Goal: Task Accomplishment & Management: Use online tool/utility

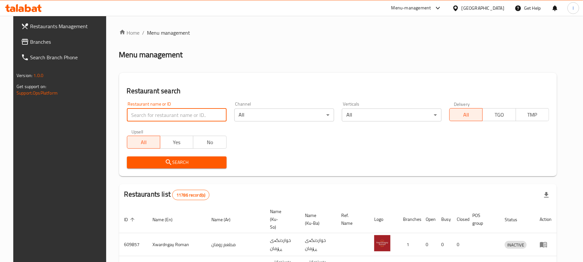
click at [127, 117] on input "search" at bounding box center [177, 114] width 100 height 13
click button "Search" at bounding box center [177, 162] width 100 height 12
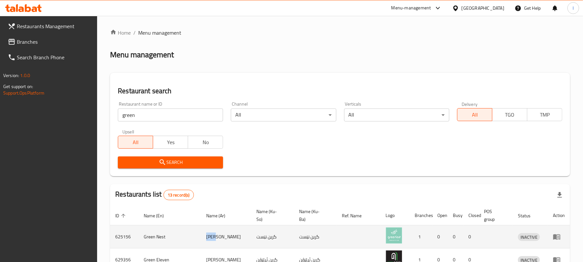
drag, startPoint x: 214, startPoint y: 237, endPoint x: 204, endPoint y: 239, distance: 10.3
click at [204, 239] on td "[PERSON_NAME]" at bounding box center [226, 236] width 50 height 23
copy td "جرين"
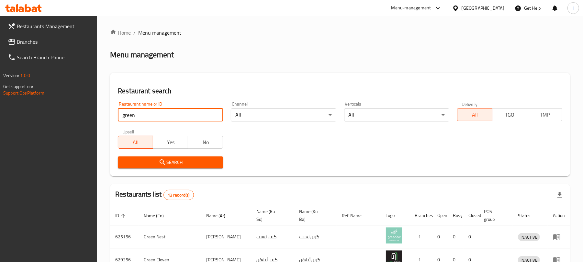
drag, startPoint x: 123, startPoint y: 113, endPoint x: 52, endPoint y: 111, distance: 70.9
click at [52, 111] on div "Restaurants Management Branches Search Branch Phone Version: 1.0.0 Get support …" at bounding box center [291, 246] width 583 height 461
paste input "Cafe Barbera Darwaza"
type input "Cafe Barbera Darwaza"
click at [149, 160] on span "Search" at bounding box center [170, 162] width 95 height 8
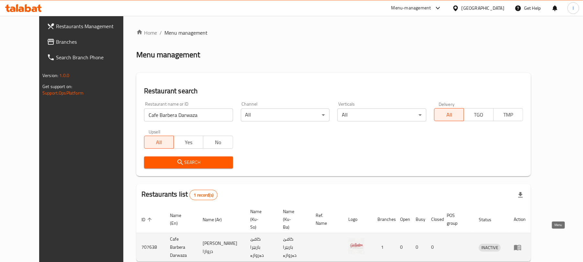
click at [520, 246] on icon "enhanced table" at bounding box center [518, 247] width 2 height 3
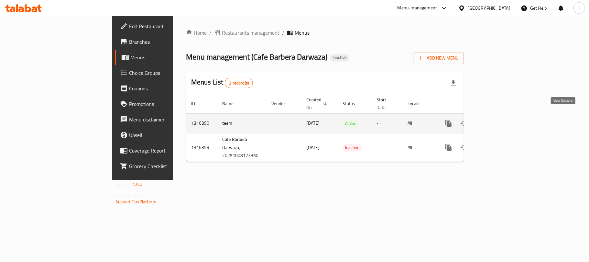
click at [498, 120] on icon "enhanced table" at bounding box center [495, 123] width 6 height 6
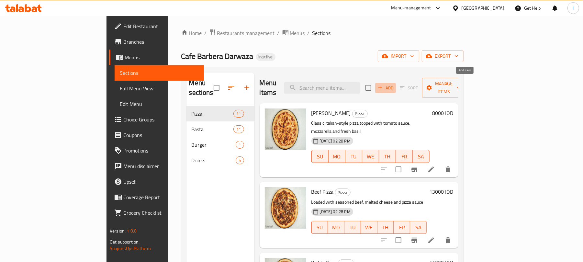
click at [383, 85] on icon "button" at bounding box center [380, 88] width 6 height 6
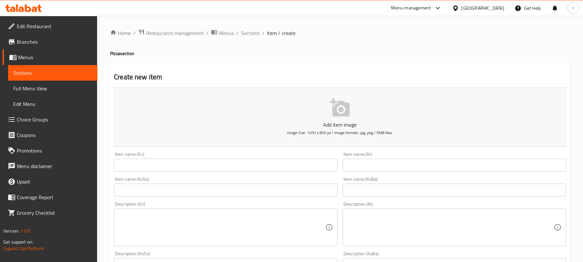
click at [166, 162] on input "text" at bounding box center [225, 164] width 223 height 13
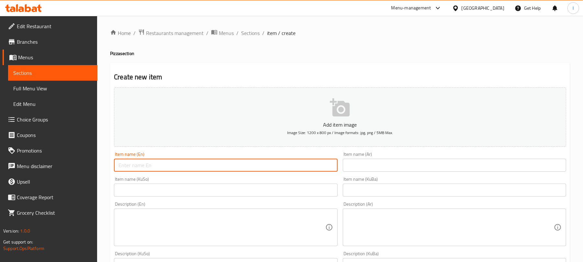
paste input "Mix Pizza"
type input "Mix Pizza"
click at [387, 163] on input "text" at bounding box center [454, 164] width 223 height 13
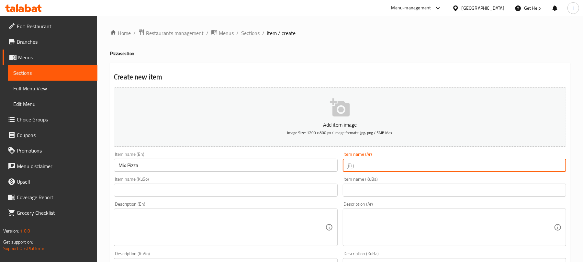
type input "بيتزا مشكل"
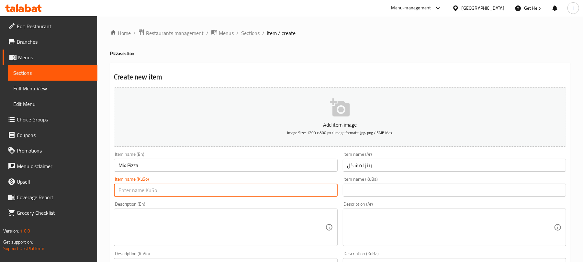
click at [225, 190] on input "text" at bounding box center [225, 189] width 223 height 13
click at [221, 187] on input "پیتزای موشەکەل" at bounding box center [225, 189] width 223 height 13
type input "پیتزای موشەکەل"
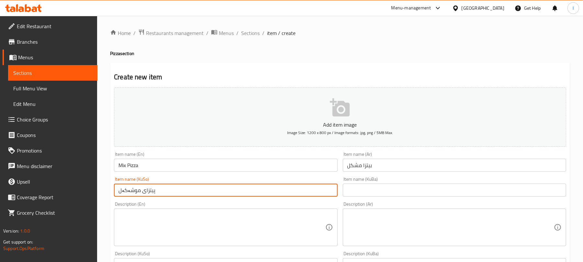
click at [383, 200] on div "Description (Ar) Description (Ar)" at bounding box center [454, 223] width 228 height 49
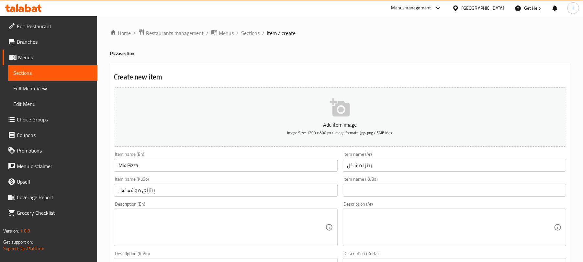
click at [397, 190] on input "text" at bounding box center [454, 189] width 223 height 13
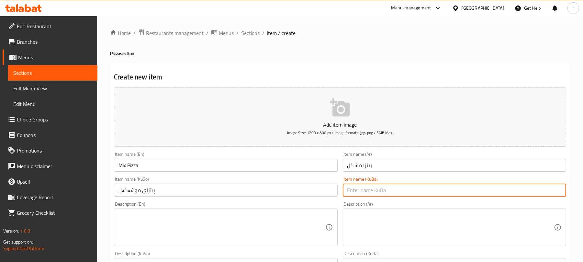
paste input "پیتزای موشەکەل"
type input "پیتزای موشەکەل"
click at [151, 218] on textarea at bounding box center [221, 227] width 206 height 31
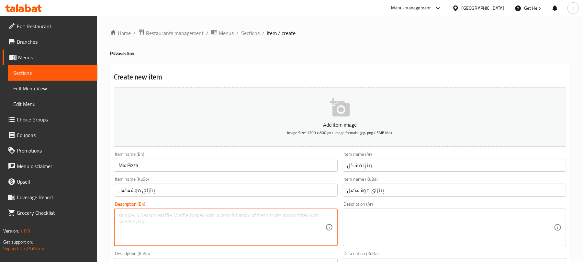
paste textarea "combination of meats, veggies, and cheese pizza flavor."
type textarea "combination of meats, veggies, and cheese pizza flavor."
click at [392, 225] on textarea at bounding box center [450, 227] width 206 height 31
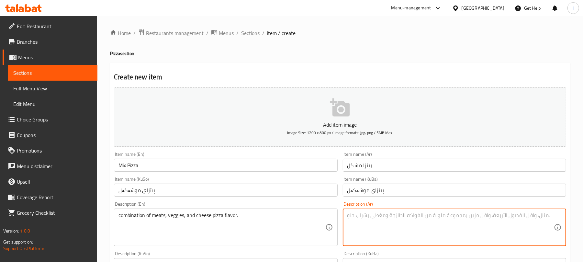
paste textarea "مزيج من اللحوم والخضروات ونكهة البيتزا بالجبن."
click at [532, 216] on textarea "مزيج من اللحوم والخضروات ونكهة البيتزا بالجبن." at bounding box center [450, 227] width 206 height 31
click at [516, 216] on textarea "مزيج من لحوم والخضروات ونكهة البيتزا بالجبن." at bounding box center [450, 227] width 206 height 31
click at [484, 215] on textarea "مزيج من لحوم، خضروات ونكهة البيتزا بالجبن." at bounding box center [450, 227] width 206 height 31
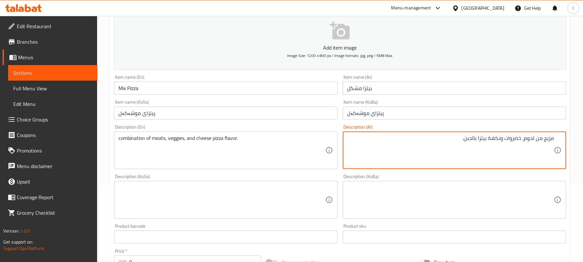
scroll to position [80, 0]
type textarea "مزيج من لحوم، خضروات ونكهة بيتزا بالجبن."
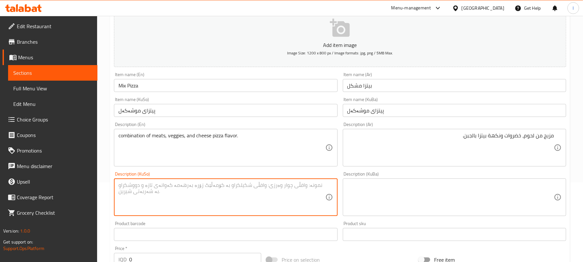
click at [184, 188] on textarea at bounding box center [221, 197] width 206 height 31
type textarea "تێکەڵەی گۆشت، سەوزەوات و پەنیر بۆ تامی پیتزا"
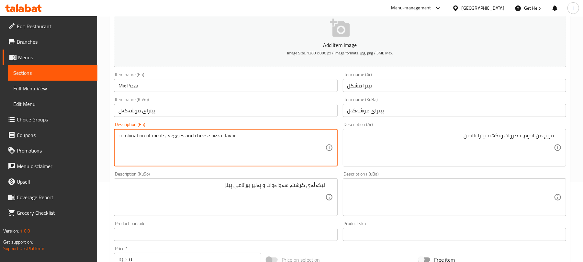
type textarea "combination of meats, veggies and cheese pizza flavor."
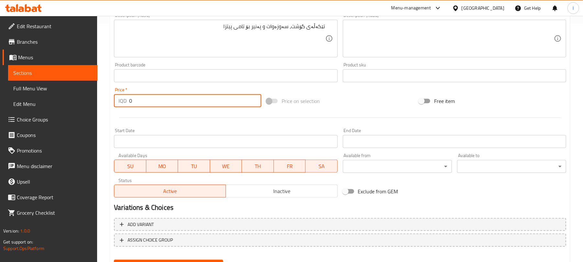
drag, startPoint x: 162, startPoint y: 103, endPoint x: 61, endPoint y: 103, distance: 101.2
click at [61, 103] on div "Edit Restaurant Branches Menus Sections Full Menu View Edit Menu Choice Groups …" at bounding box center [291, 36] width 583 height 516
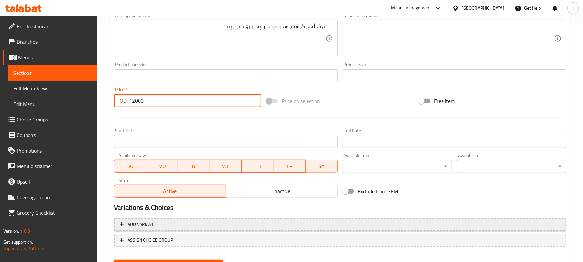
scroll to position [269, 0]
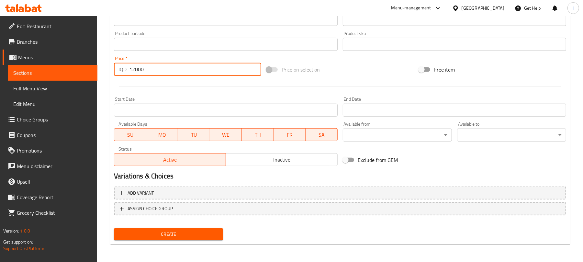
type input "12000"
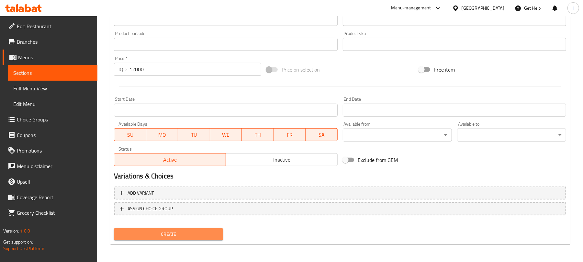
click at [186, 237] on span "Create" at bounding box center [168, 234] width 99 height 8
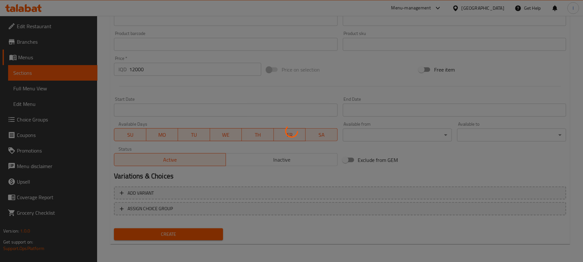
type input "0"
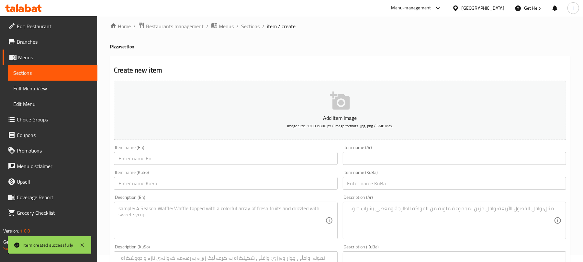
scroll to position [0, 0]
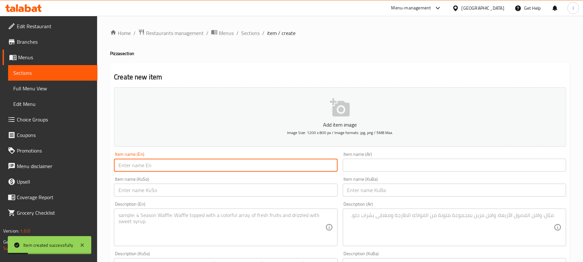
click at [158, 161] on input "text" at bounding box center [225, 164] width 223 height 13
paste input "Chicken pizza"
type input "Chicken Pizza"
click at [404, 162] on input "text" at bounding box center [454, 164] width 223 height 13
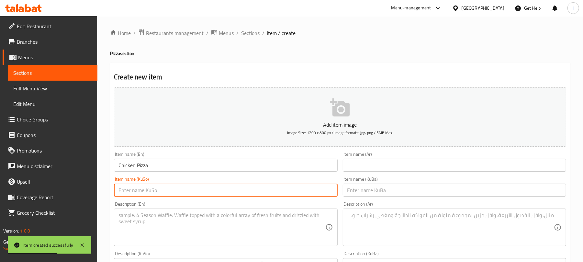
click at [272, 191] on input "text" at bounding box center [225, 189] width 223 height 13
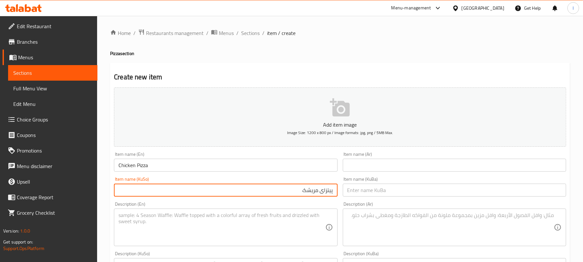
type input "پیتزای مریشک"
click at [395, 160] on input "text" at bounding box center [454, 164] width 223 height 13
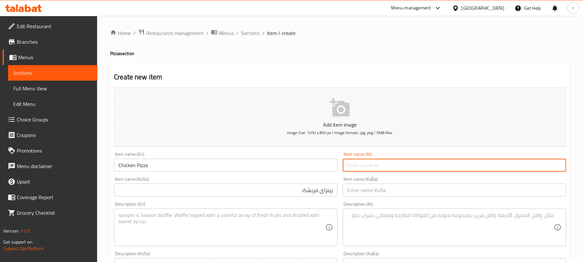
type input "بيتزا دجاج"
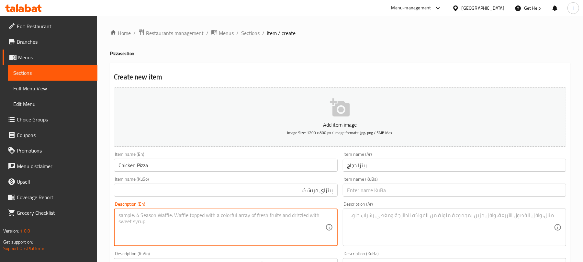
click at [199, 234] on textarea at bounding box center [221, 227] width 206 height 31
paste textarea "Tender chicken pieces with tomato sauce and melted mozzarella."
type textarea "Tender chicken pieces with tomato sauce and melted mozzarella."
click at [383, 218] on textarea at bounding box center [450, 227] width 206 height 31
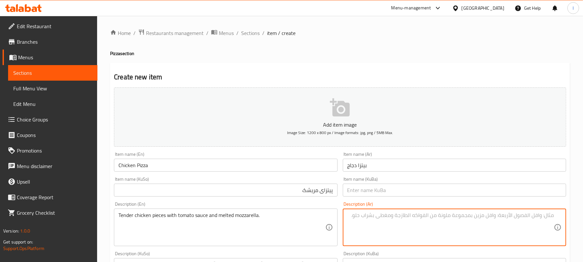
paste textarea "قطع دجاج طرية مع صلصة الطماطم وجبنة الموزاريلا المذابة."
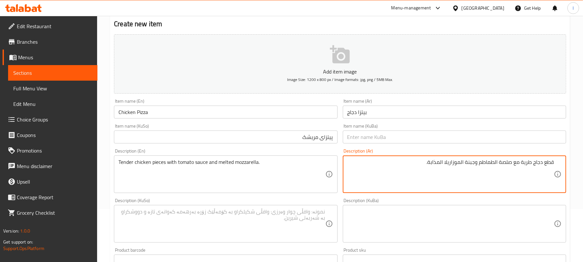
scroll to position [56, 0]
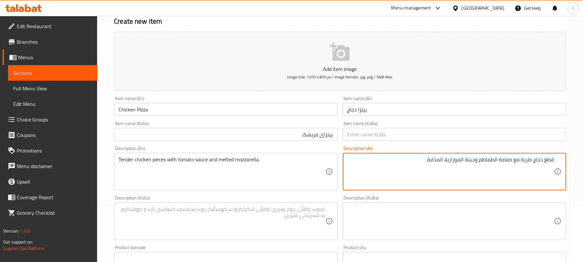
click at [495, 158] on textarea "قطع دجاج طرية مع صلصة الطماطم وجبنة الموزاريلا المذابة." at bounding box center [450, 171] width 206 height 31
click at [464, 160] on textarea "قطع دجاج طرية مع صلصة طماطم وجبنة الموزاريلا المذابة." at bounding box center [450, 171] width 206 height 31
click at [447, 159] on textarea "قطع دجاج طرية مع صلصة طماطم وجبنة موزاريلا المذابة." at bounding box center [450, 171] width 206 height 31
type textarea "قطع دجاج طرية مع صلصة طماطم وجبنة موزاريلا مذابة."
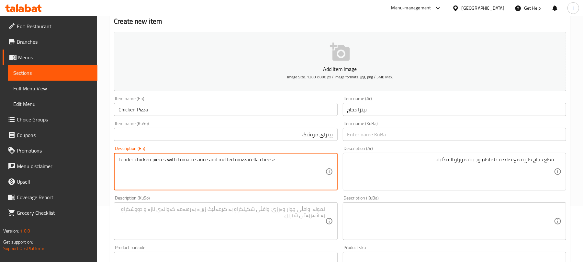
type textarea "Tender chicken pieces with tomato sauce and melted mozzarella cheese"
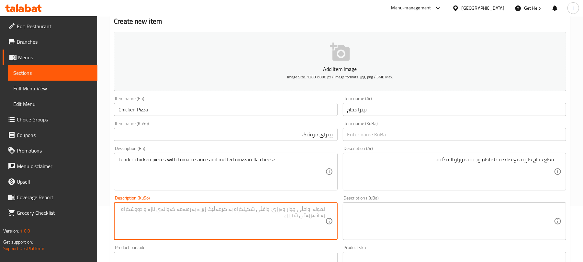
click at [240, 218] on textarea at bounding box center [221, 221] width 206 height 31
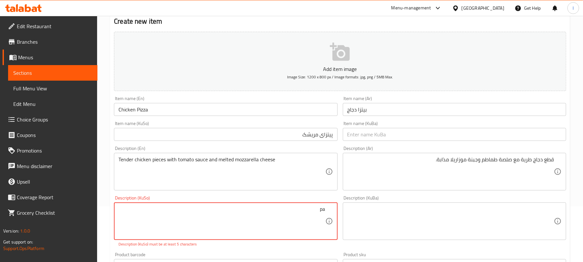
type textarea "p"
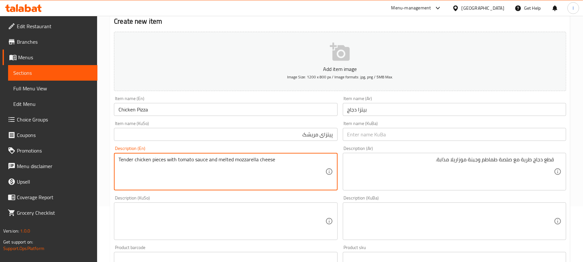
drag, startPoint x: 132, startPoint y: 160, endPoint x: 108, endPoint y: 160, distance: 24.6
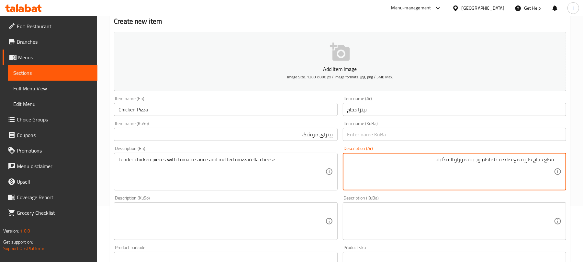
drag, startPoint x: 531, startPoint y: 159, endPoint x: 522, endPoint y: 161, distance: 9.6
paste textarea "ندر"
type textarea "قطع دجاج تندر مع صلصة طماطم وجبنة موزاريلا مذابة."
click at [262, 223] on textarea at bounding box center [221, 221] width 206 height 31
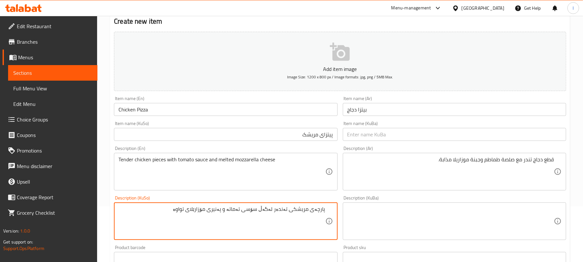
type textarea "پارچەی مریشکی تەندەر لەگەڵ سۆسی تەماتە و پەنیری مۆزارێلای تواوە"
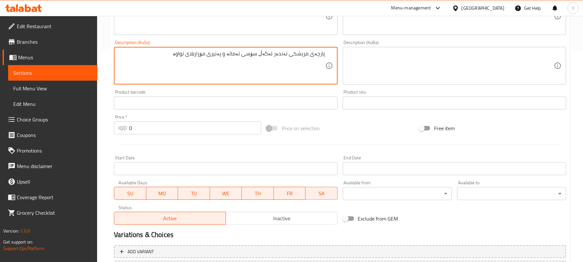
scroll to position [214, 0]
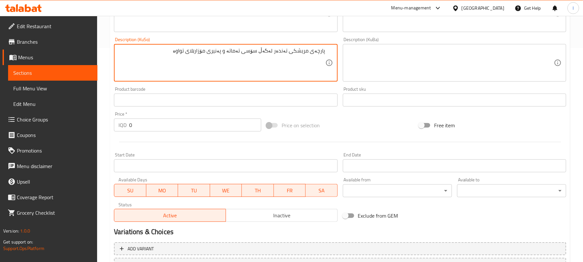
drag, startPoint x: 153, startPoint y: 124, endPoint x: 86, endPoint y: 121, distance: 67.3
click at [86, 121] on div "Edit Restaurant Branches Menus Sections Full Menu View Edit Menu Choice Groups …" at bounding box center [291, 60] width 583 height 516
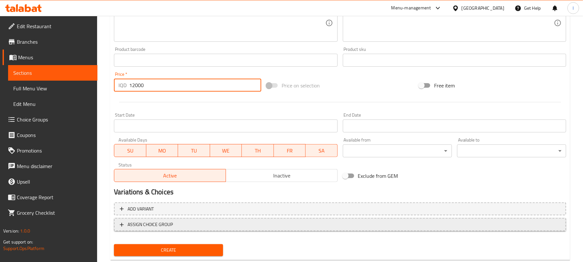
scroll to position [269, 0]
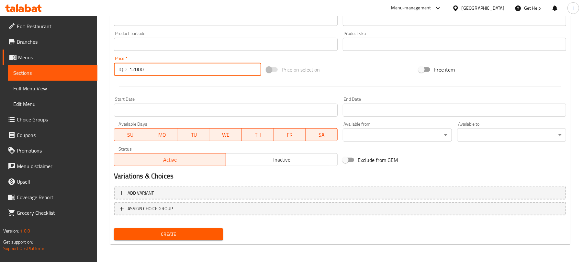
type input "12000"
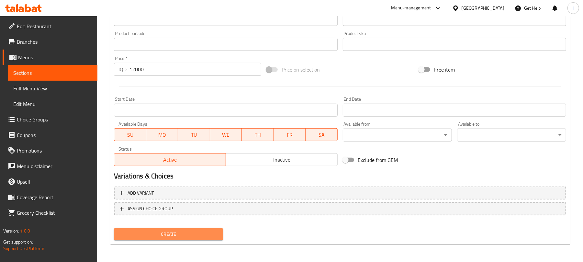
click at [178, 229] on button "Create" at bounding box center [168, 234] width 109 height 12
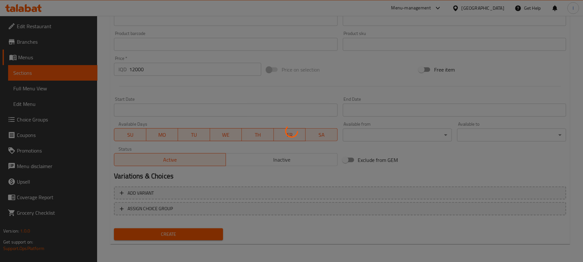
scroll to position [2, 0]
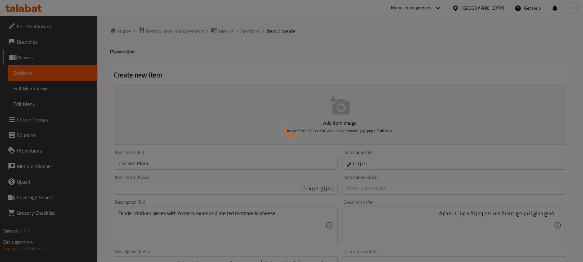
type input "0"
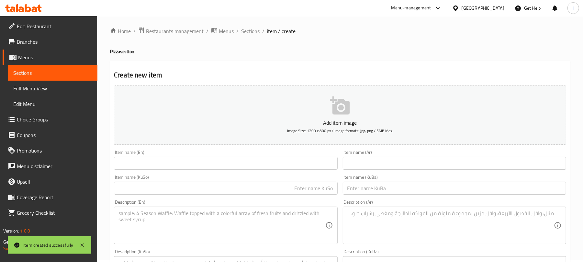
scroll to position [0, 0]
click at [135, 162] on input "text" at bounding box center [225, 164] width 223 height 13
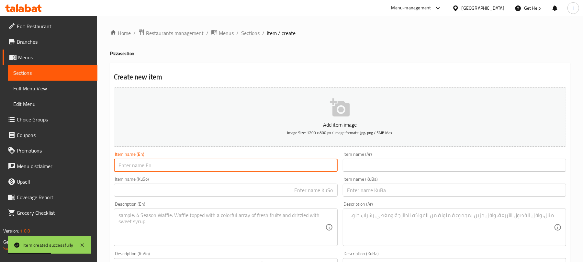
paste input "Tuna Pizza"
type input "Tuna Pizza"
click at [368, 165] on input "text" at bounding box center [454, 164] width 223 height 13
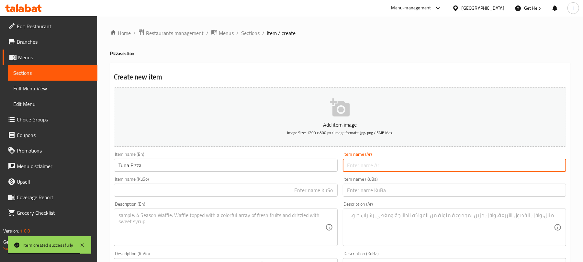
paste input "بيتزا تونة"
type input "بيتزا تونة"
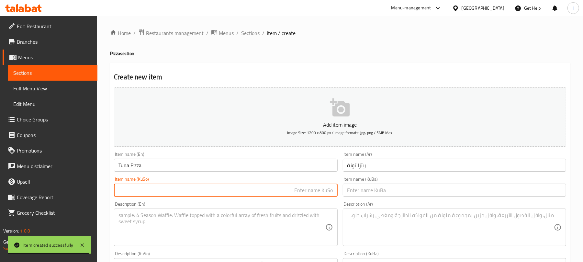
click at [284, 193] on input "text" at bounding box center [225, 189] width 223 height 13
paste input "پیتزای تونە"
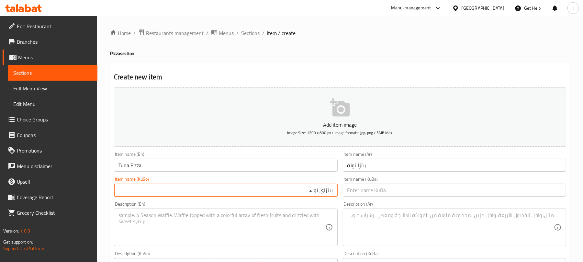
type input "پیتزای تونە"
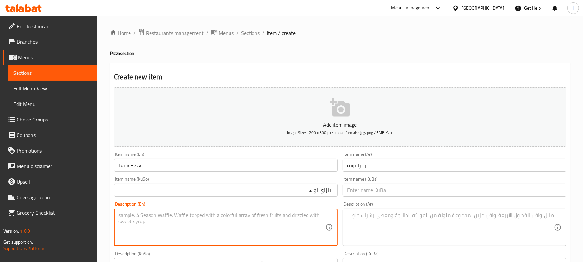
click at [174, 227] on textarea at bounding box center [221, 227] width 206 height 31
paste textarea "Topped with fresh tuna, olives and cheese"
type textarea "Topped with fresh tuna, olives and cheese"
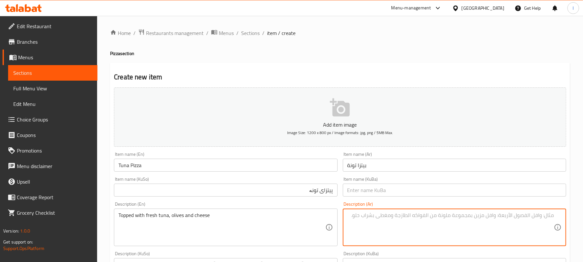
click at [394, 240] on textarea at bounding box center [450, 227] width 206 height 31
paste textarea "مغطاة بالتونة الطازجة والزيتون والجبن"
click at [518, 216] on textarea "مغطاة بالتونة الطازجة والزيتون والجبن" at bounding box center [450, 227] width 206 height 31
click at [503, 215] on textarea "مغطاة بالتونة طازجة والزيتون والجبن" at bounding box center [450, 227] width 206 height 31
click at [489, 219] on textarea "مغطاة بالتونة طازجة، زيتون والجبن" at bounding box center [450, 227] width 206 height 31
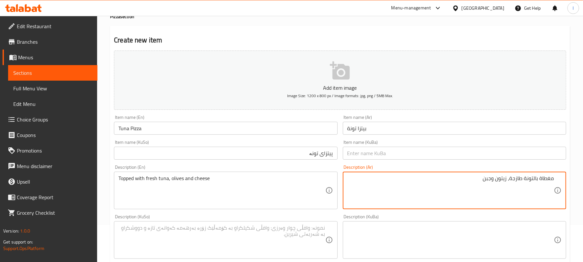
scroll to position [76, 0]
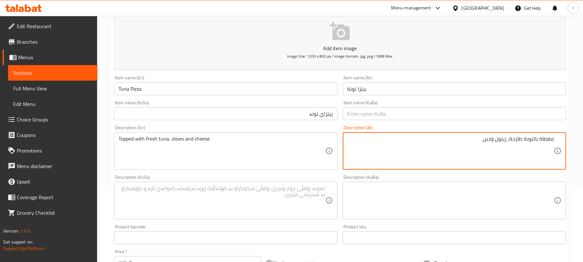
type textarea "مغطاة بالتونة طازجة، زيتون وجبن"
click at [173, 191] on textarea at bounding box center [221, 200] width 206 height 31
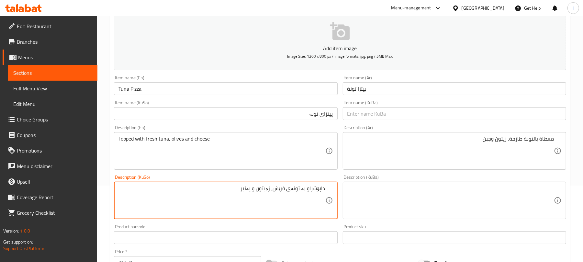
scroll to position [234, 0]
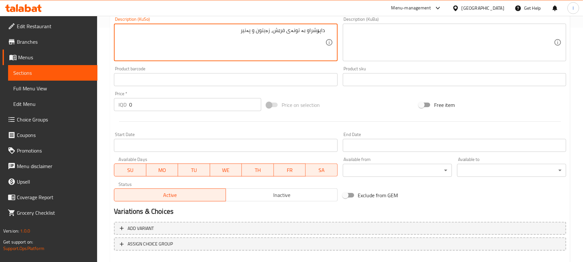
type textarea "داپۆشراو بە تونەی فرێش، زەیتون و پەنیر"
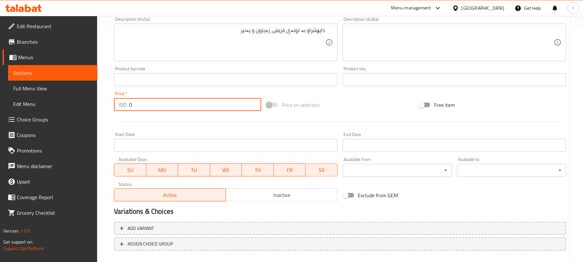
drag, startPoint x: 135, startPoint y: 101, endPoint x: 51, endPoint y: 99, distance: 83.5
click at [52, 99] on div "Edit Restaurant Branches Menus Sections Full Menu View Edit Menu Choice Groups …" at bounding box center [291, 40] width 583 height 516
paste input "1000"
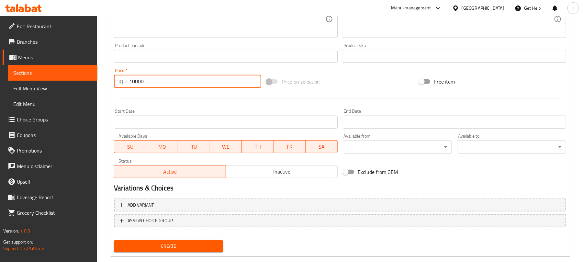
scroll to position [269, 0]
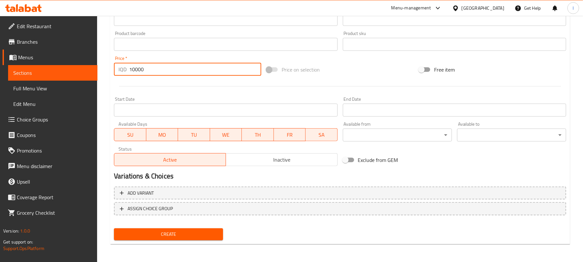
type input "10000"
click at [202, 234] on span "Create" at bounding box center [168, 234] width 99 height 8
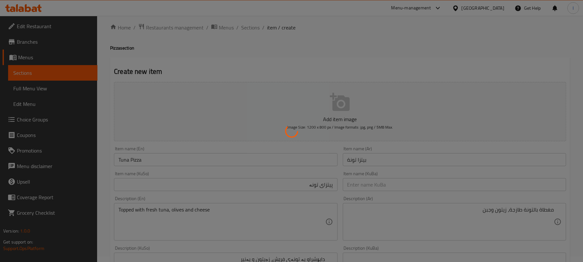
scroll to position [0, 0]
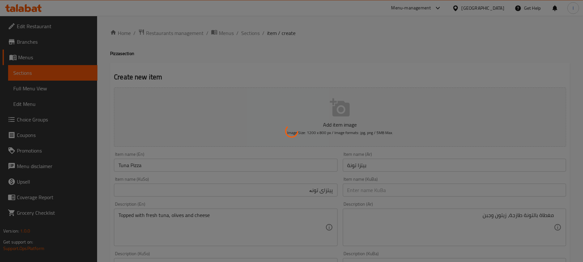
type input "0"
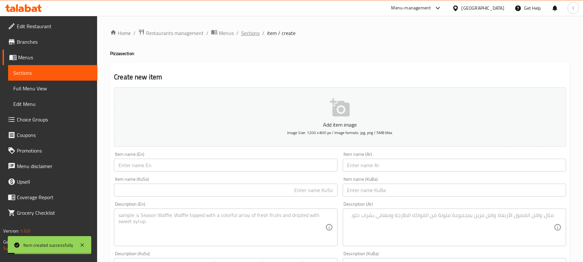
click at [255, 33] on span "Sections" at bounding box center [250, 33] width 18 height 8
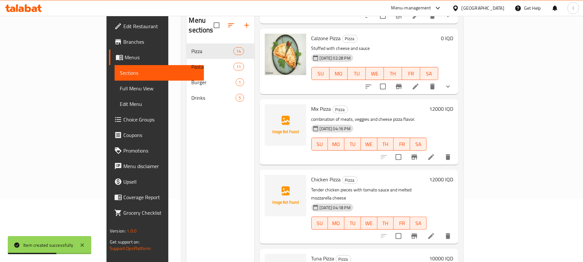
scroll to position [91, 0]
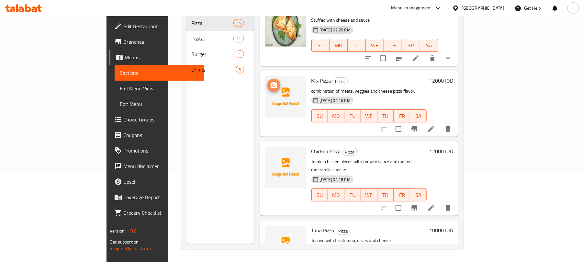
click at [272, 84] on circle "upload picture" at bounding box center [273, 85] width 2 height 2
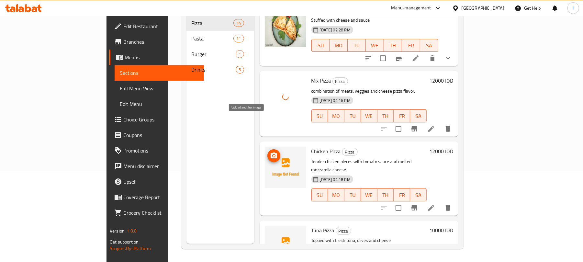
click at [270, 152] on icon "upload picture" at bounding box center [273, 155] width 6 height 6
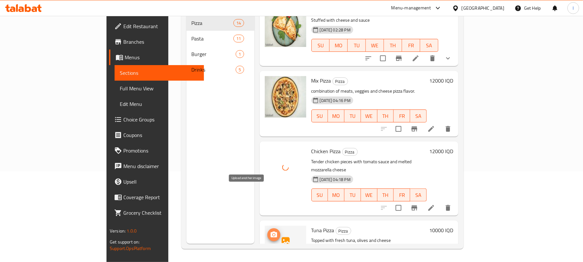
click at [270, 231] on icon "upload picture" at bounding box center [273, 234] width 6 height 6
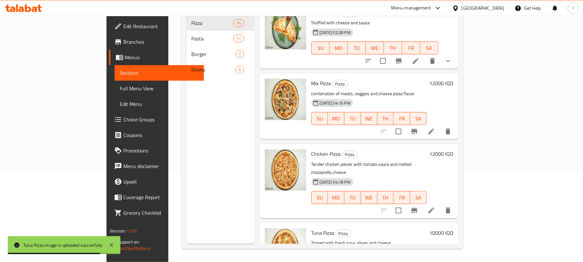
scroll to position [743, 0]
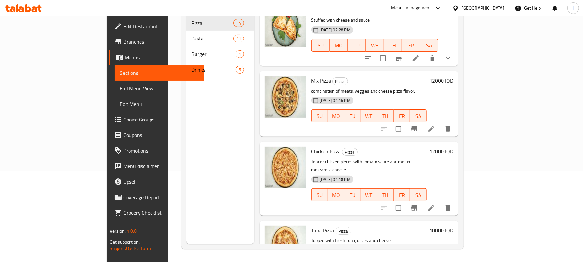
click at [120, 84] on span "Full Menu View" at bounding box center [159, 88] width 79 height 8
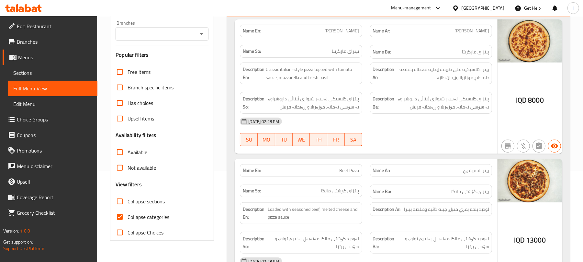
click at [201, 37] on icon "Open" at bounding box center [202, 34] width 8 height 8
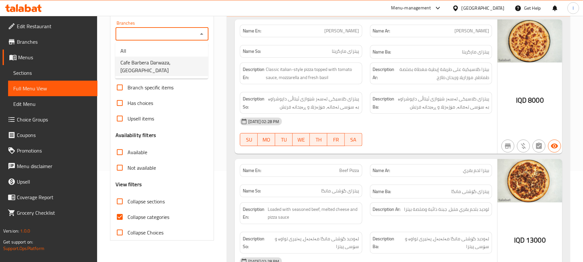
click at [169, 64] on span "Cafe Barbera Darwaza, [GEOGRAPHIC_DATA]" at bounding box center [161, 67] width 82 height 16
type input "Cafe Barbera Darwaza, [GEOGRAPHIC_DATA]"
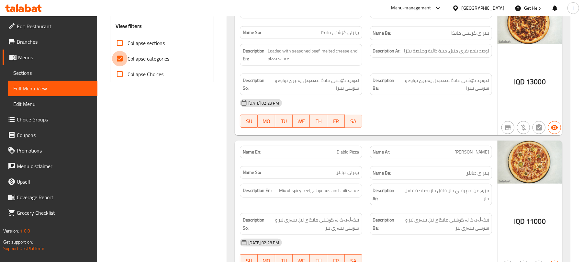
drag, startPoint x: 123, startPoint y: 57, endPoint x: 166, endPoint y: 85, distance: 51.6
click at [123, 57] on input "Collapse categories" at bounding box center [120, 59] width 16 height 16
checkbox input "false"
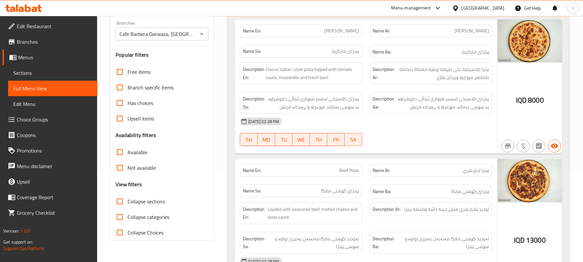
click at [118, 203] on input "Collapse sections" at bounding box center [120, 201] width 16 height 16
checkbox input "true"
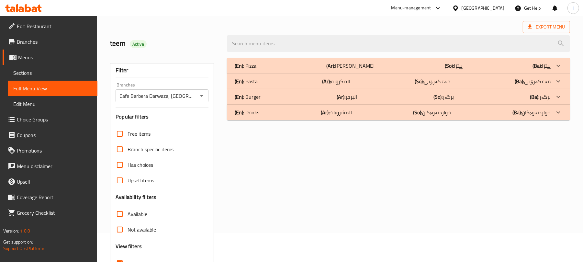
scroll to position [0, 0]
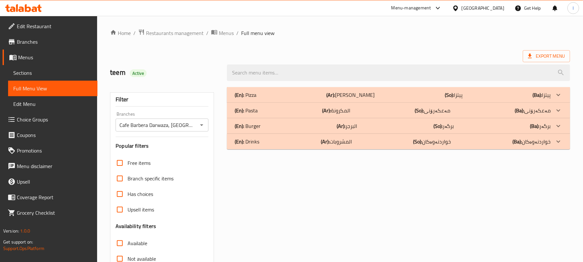
click at [254, 93] on p "(En): Pizza" at bounding box center [245, 95] width 22 height 8
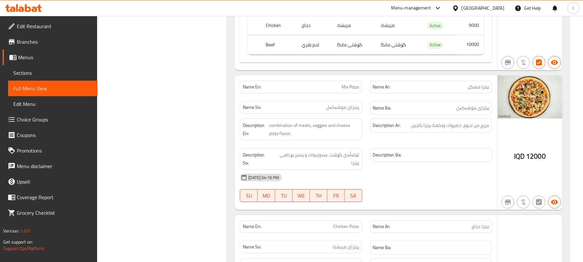
scroll to position [1739, 0]
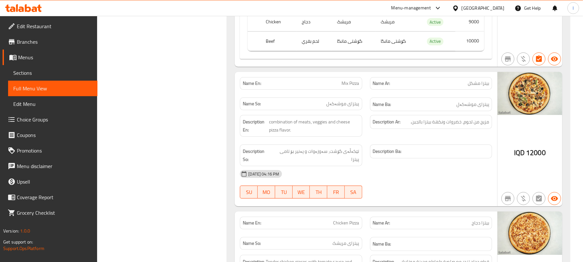
click at [23, 74] on span "Sections" at bounding box center [52, 73] width 79 height 8
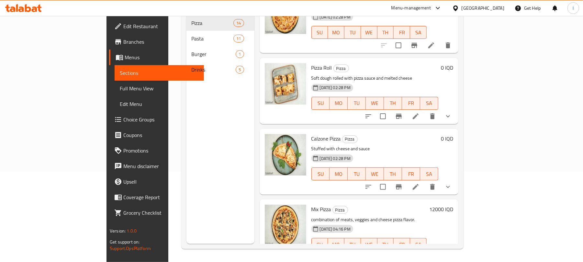
scroll to position [743, 0]
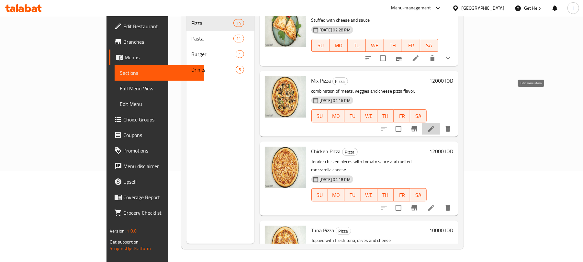
click at [435, 125] on icon at bounding box center [431, 129] width 8 height 8
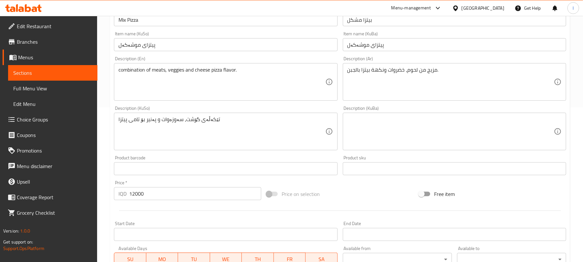
scroll to position [158, 0]
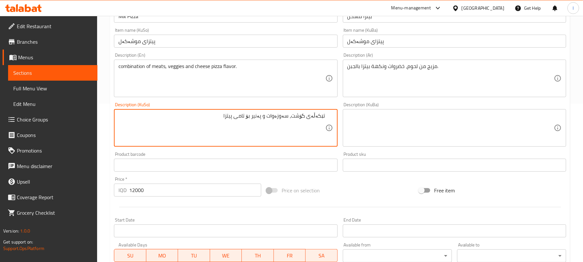
drag, startPoint x: 268, startPoint y: 114, endPoint x: 251, endPoint y: 116, distance: 16.9
click at [251, 116] on textarea "تێکەڵەی گۆشت، سەوزەوات و پەنیر بۆ تامی پیتزا" at bounding box center [221, 128] width 206 height 31
click at [234, 118] on textarea "تێکەڵەی گۆشت، سەوزەوات وتامی پیتزا" at bounding box center [221, 128] width 206 height 31
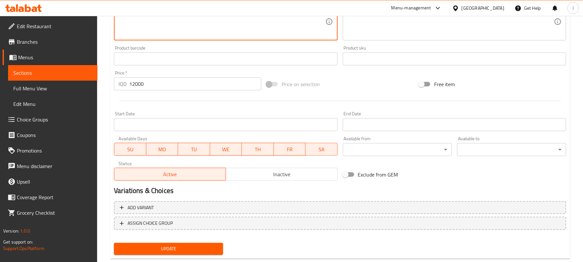
scroll to position [278, 0]
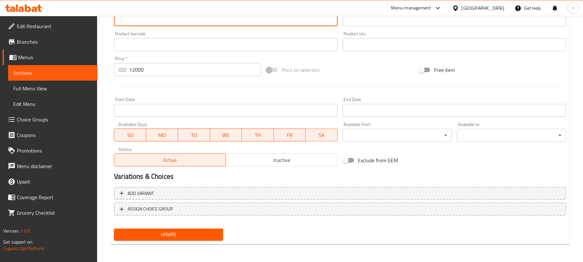
type textarea "تێکەڵەی گۆشت، سەوزەوات وتامی پیتزا بە پەنیر"
click at [198, 233] on span "Update" at bounding box center [168, 234] width 99 height 8
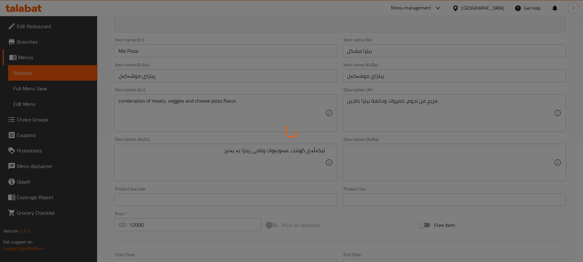
scroll to position [120, 0]
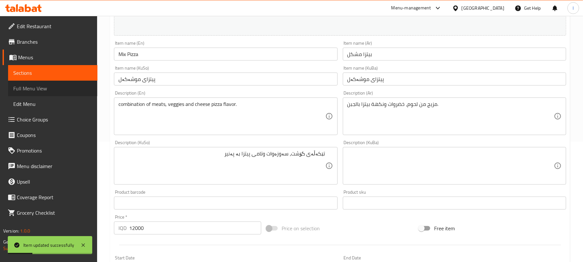
click at [35, 91] on span "Full Menu View" at bounding box center [52, 88] width 79 height 8
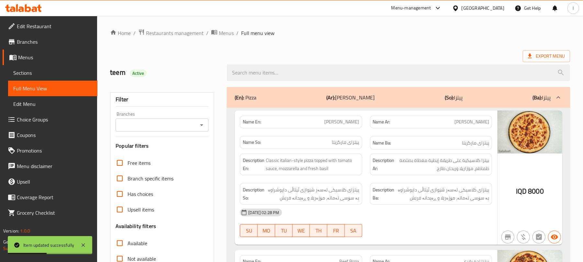
click at [202, 128] on icon "Open" at bounding box center [202, 125] width 8 height 8
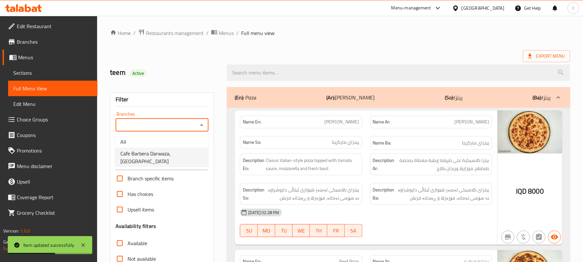
click at [171, 156] on span "Cafe Barbera Darwaza, [GEOGRAPHIC_DATA]" at bounding box center [161, 157] width 82 height 16
type input "Cafe Barbera Darwaza, [GEOGRAPHIC_DATA]"
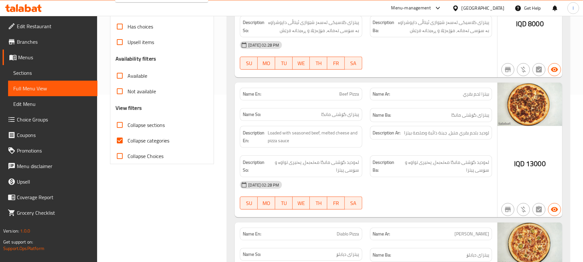
scroll to position [158, 0]
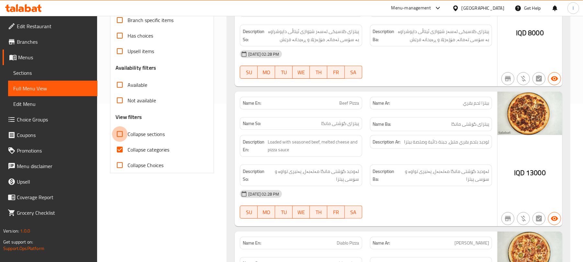
click at [123, 135] on input "Collapse sections" at bounding box center [120, 134] width 16 height 16
checkbox input "true"
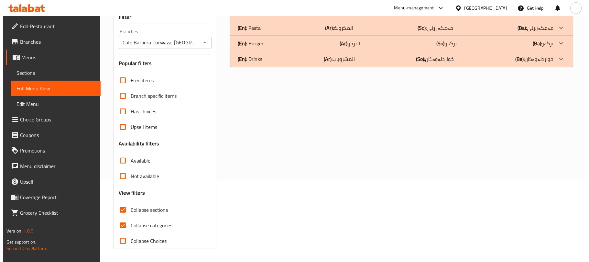
scroll to position [0, 0]
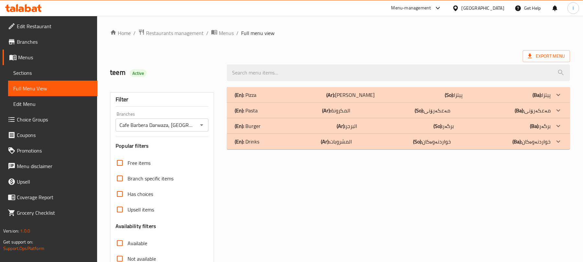
click at [290, 93] on div "(En): Pizza (Ar): بيتزا (So): پیتزا (Ba): پیتزا" at bounding box center [392, 95] width 316 height 8
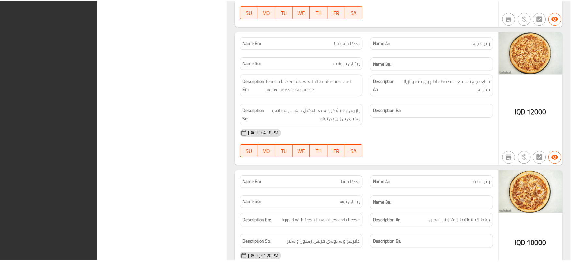
scroll to position [1884, 0]
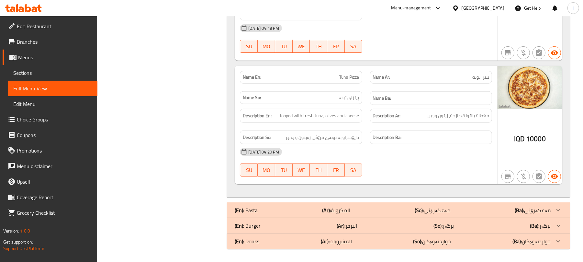
click at [344, 75] on span "Tuna Pizza" at bounding box center [349, 77] width 20 height 7
